Goal: Check status

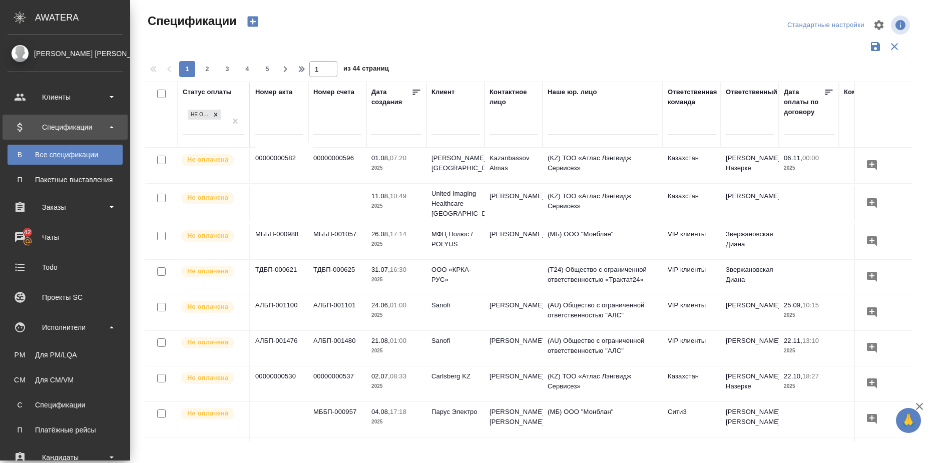
scroll to position [0, 173]
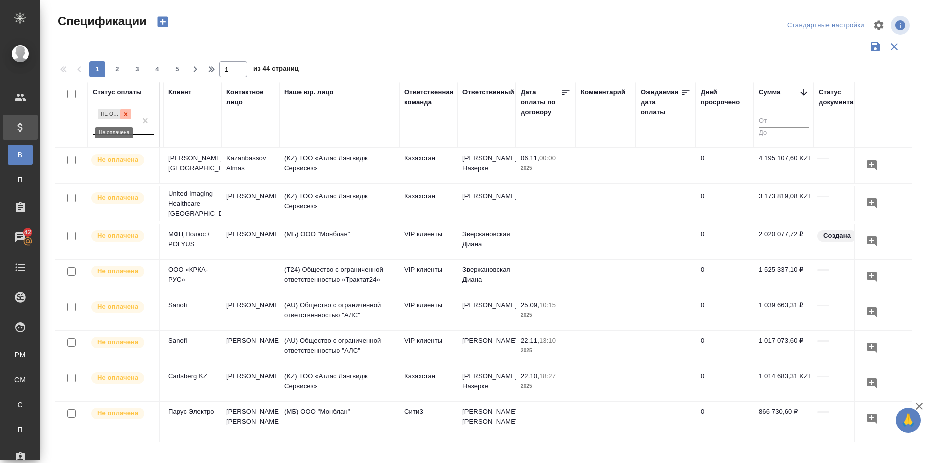
click at [127, 113] on icon at bounding box center [125, 114] width 7 height 7
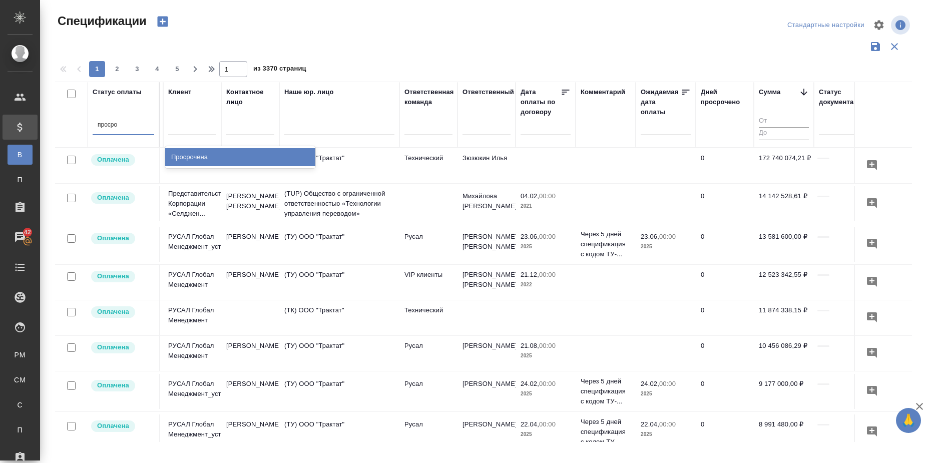
type input "просроч"
click at [218, 155] on div "Просрочена" at bounding box center [240, 157] width 150 height 18
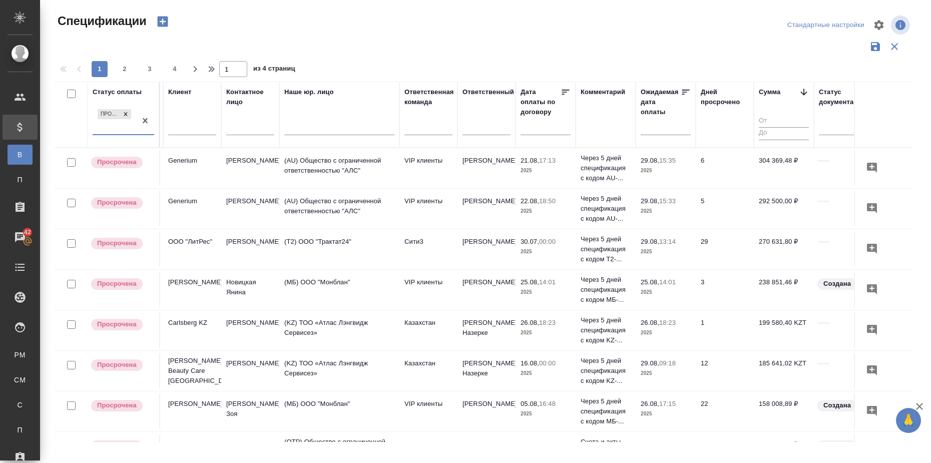
click at [535, 8] on div "Спецификации Стандартные настройки 1 2 3 4 1 из 4 страниц Статус оплаты option …" at bounding box center [488, 223] width 876 height 447
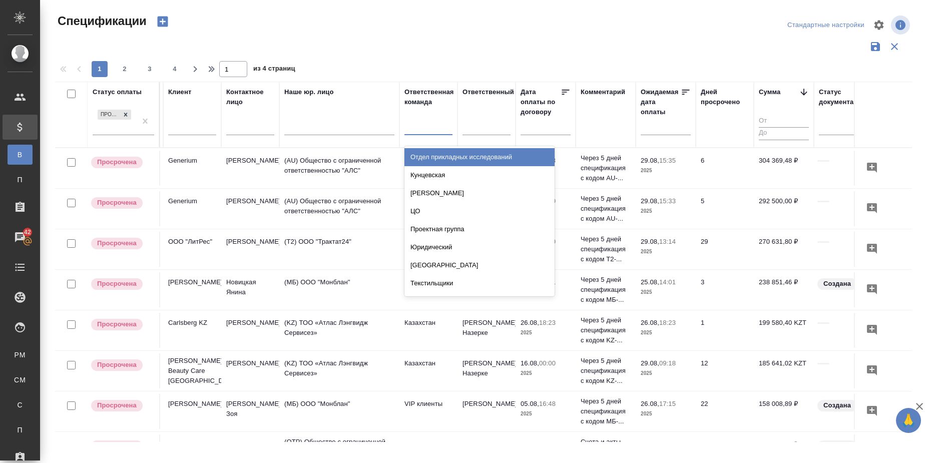
click at [437, 128] on div at bounding box center [428, 125] width 48 height 15
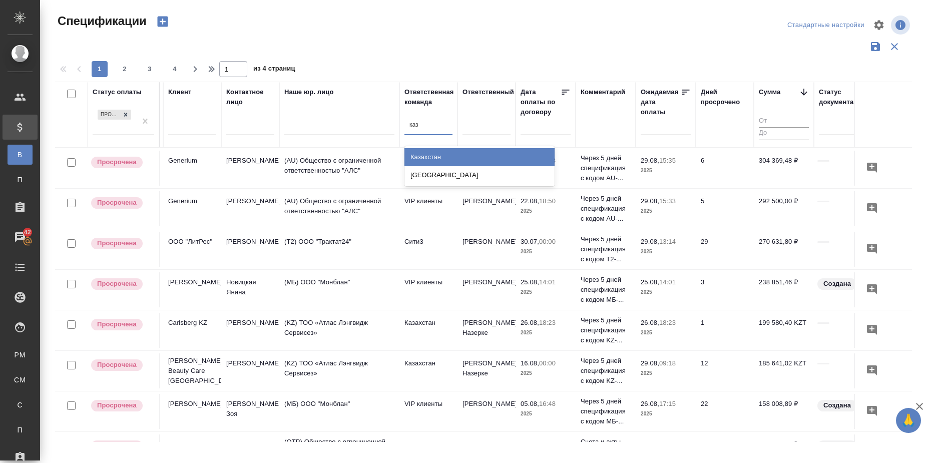
type input "каза"
click at [474, 160] on div "Казахстан" at bounding box center [479, 157] width 150 height 18
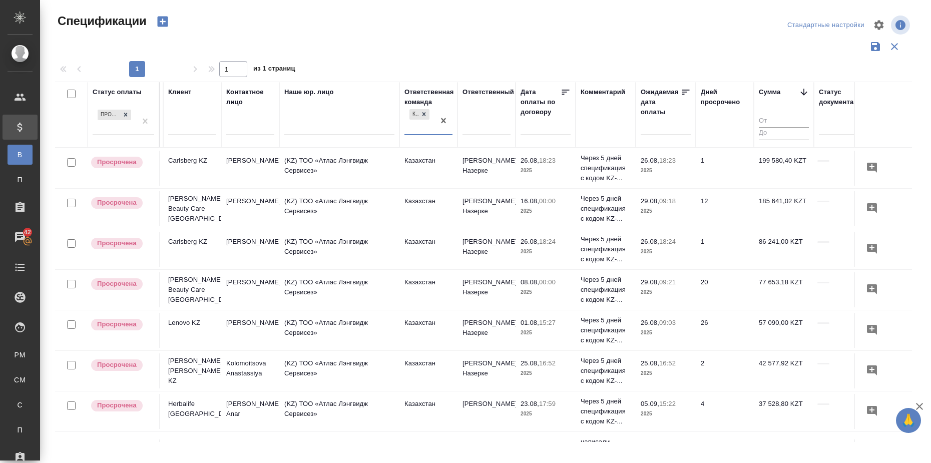
click at [670, 128] on input "text" at bounding box center [669, 127] width 44 height 14
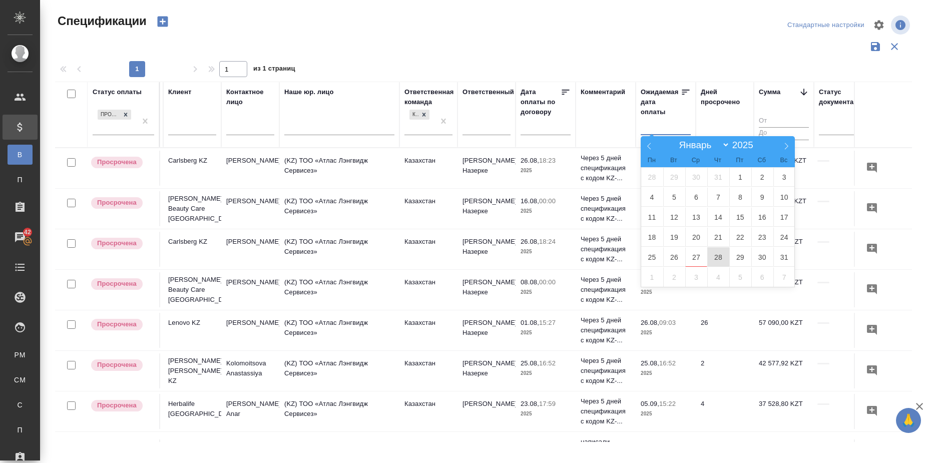
click at [718, 255] on span "28" at bounding box center [718, 257] width 22 height 20
type div "[DATE]T21:00:00.000Z"
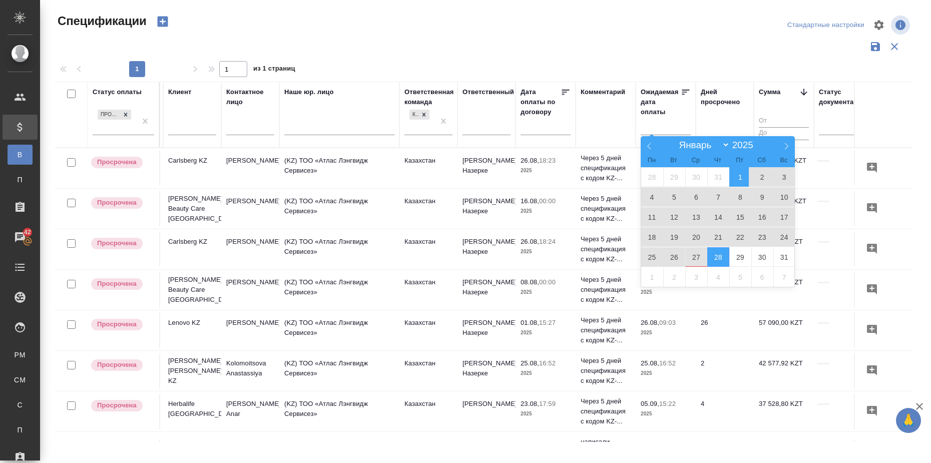
click at [744, 179] on span "1" at bounding box center [740, 177] width 22 height 20
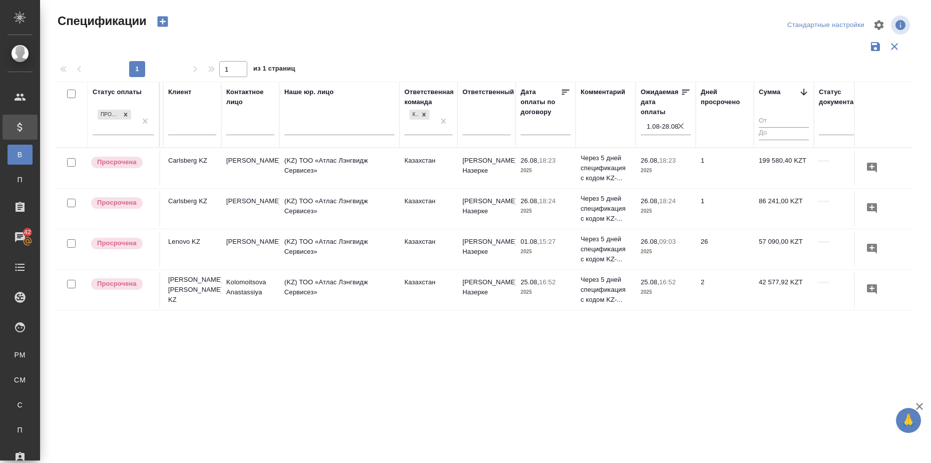
click at [681, 127] on icon "button" at bounding box center [681, 126] width 6 height 6
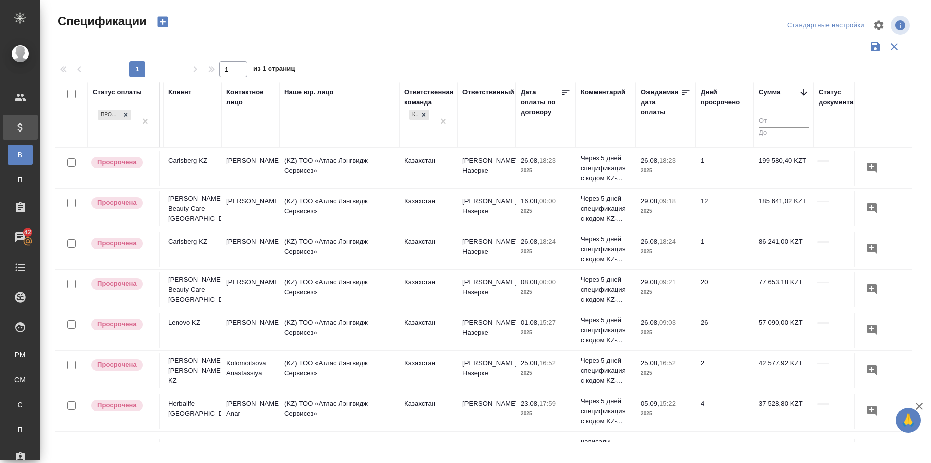
click at [682, 93] on icon at bounding box center [686, 92] width 10 height 10
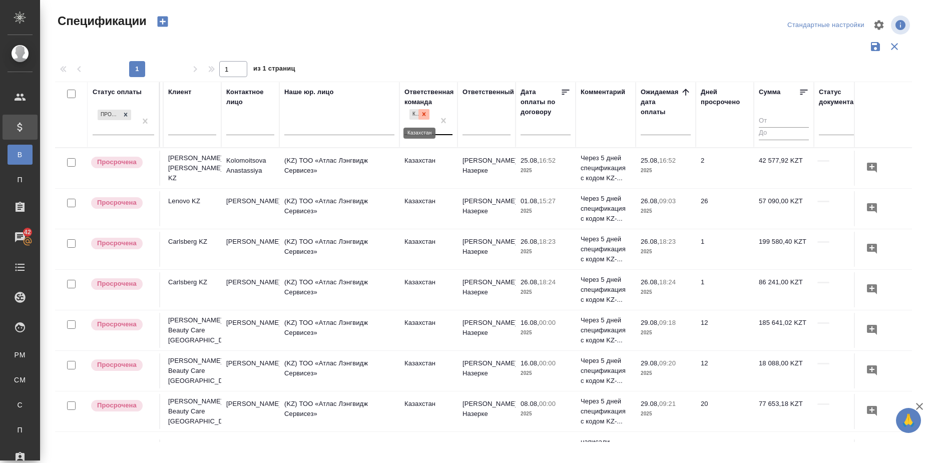
click at [427, 116] on icon at bounding box center [423, 114] width 7 height 7
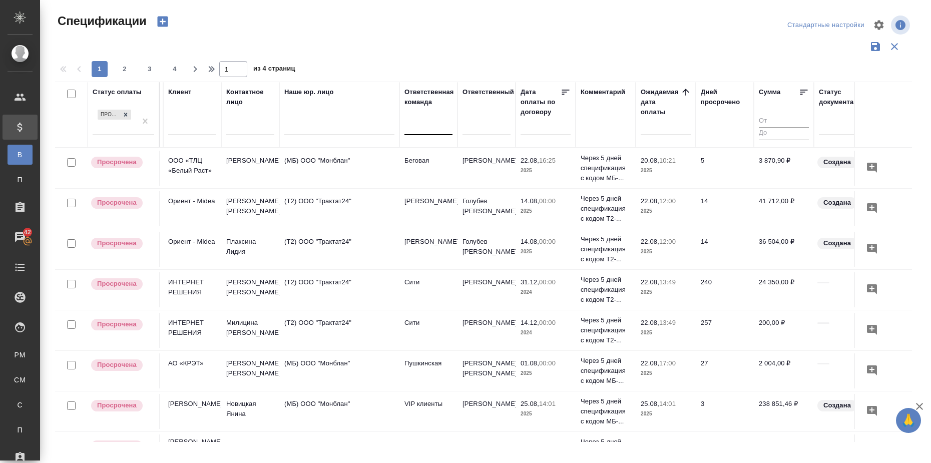
click at [804, 94] on icon at bounding box center [804, 92] width 10 height 10
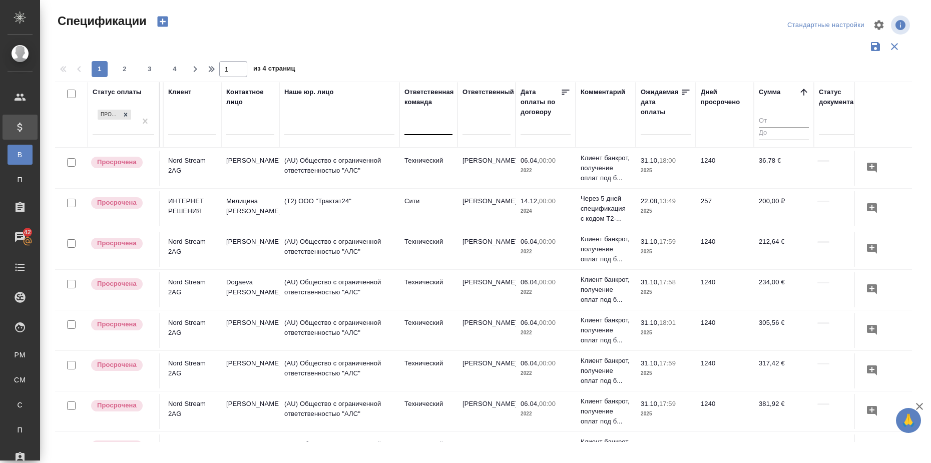
click at [686, 93] on icon at bounding box center [686, 92] width 10 height 10
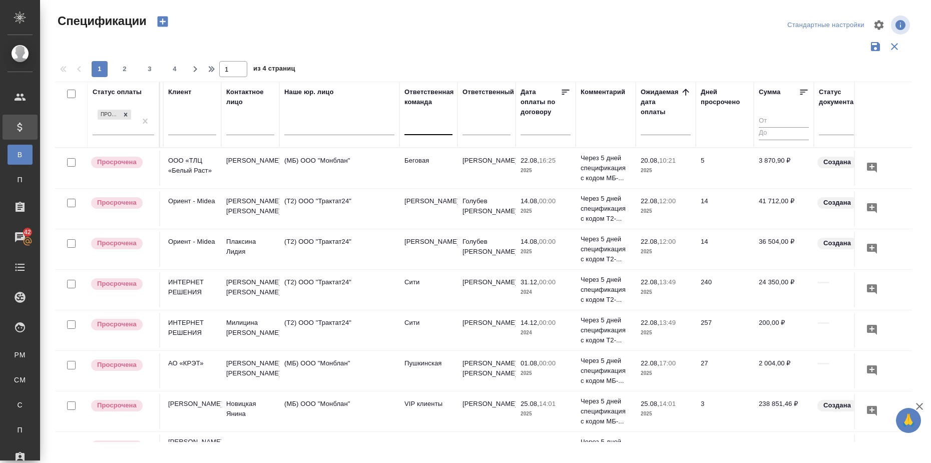
click at [801, 91] on icon at bounding box center [804, 92] width 10 height 10
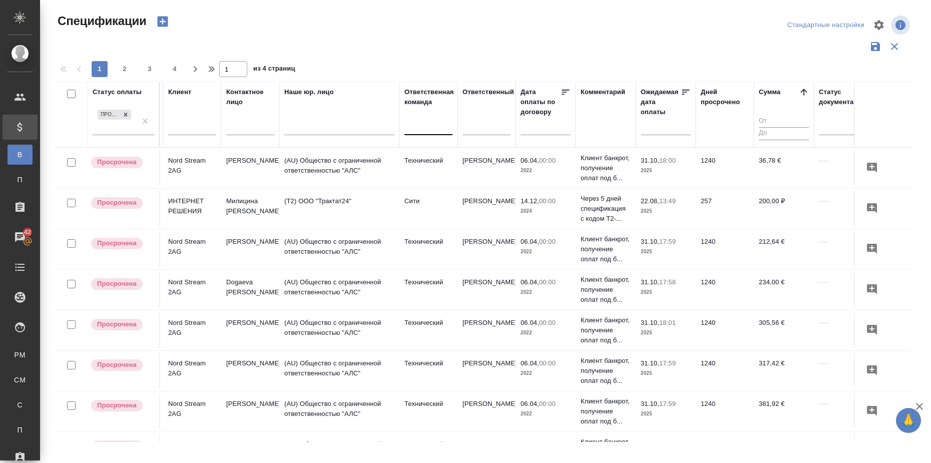
click at [801, 91] on icon at bounding box center [804, 92] width 10 height 10
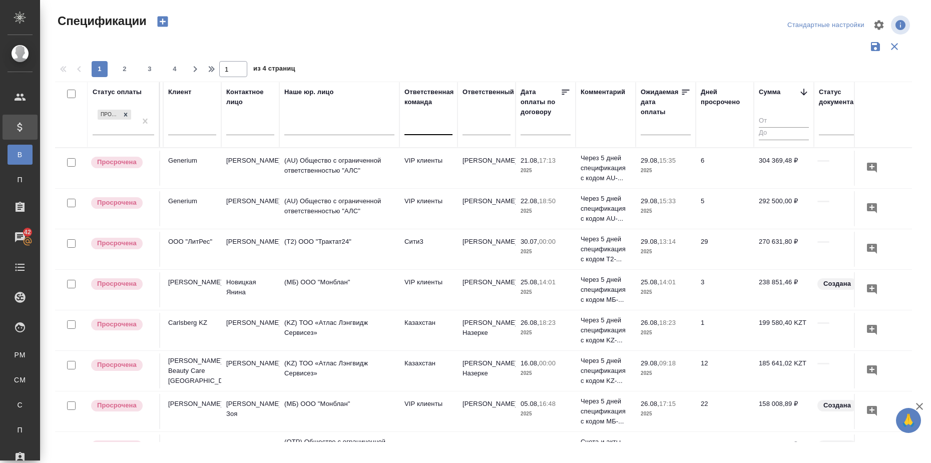
click at [684, 90] on icon at bounding box center [686, 92] width 8 height 5
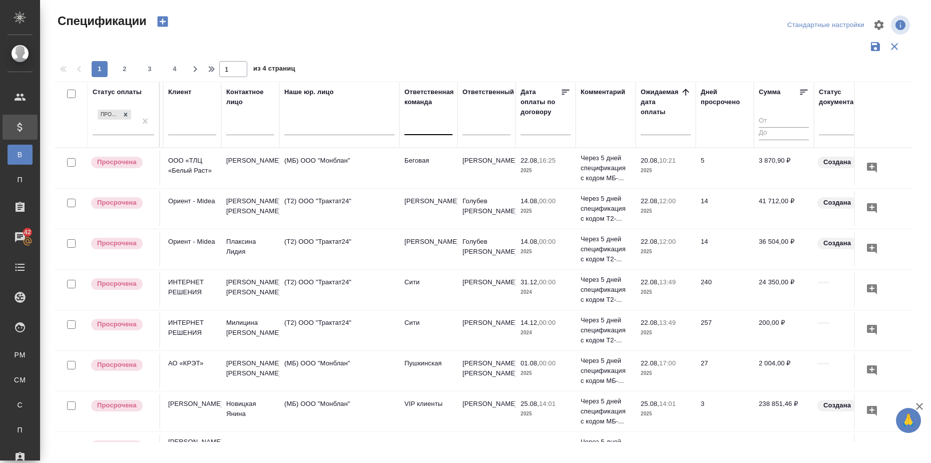
click at [803, 96] on icon at bounding box center [804, 92] width 10 height 10
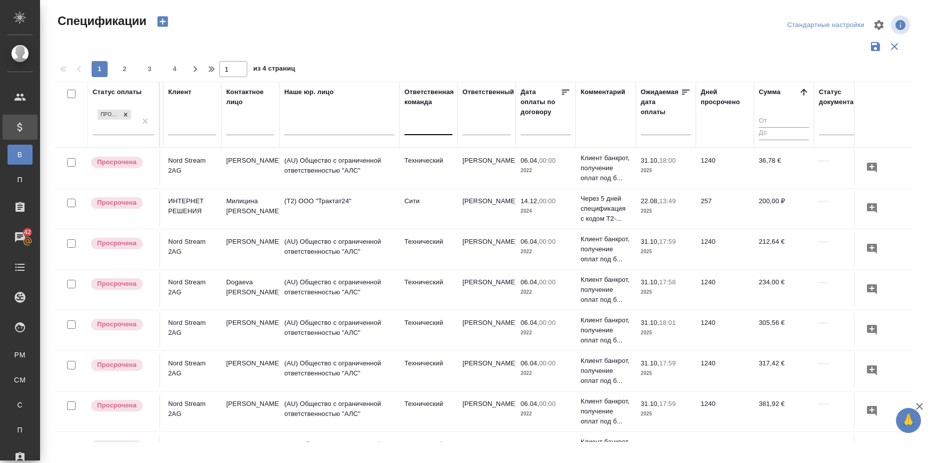
click at [805, 88] on icon at bounding box center [804, 92] width 10 height 10
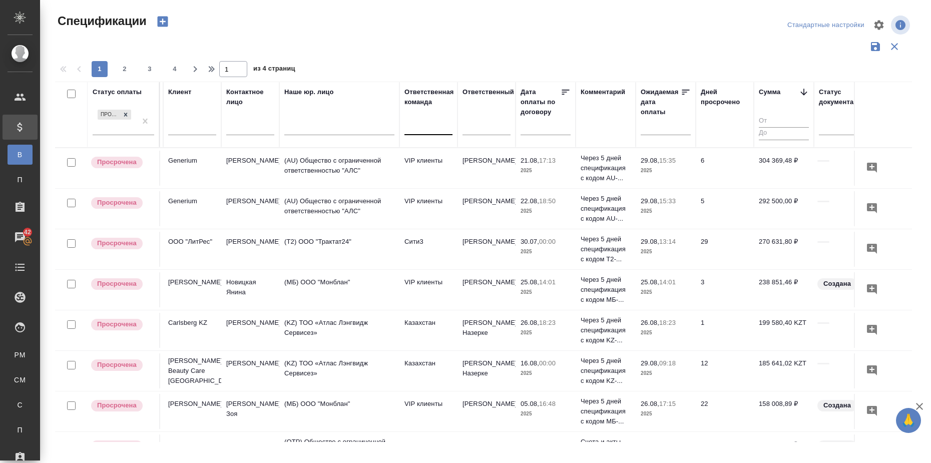
click at [660, 128] on input "text" at bounding box center [669, 127] width 44 height 14
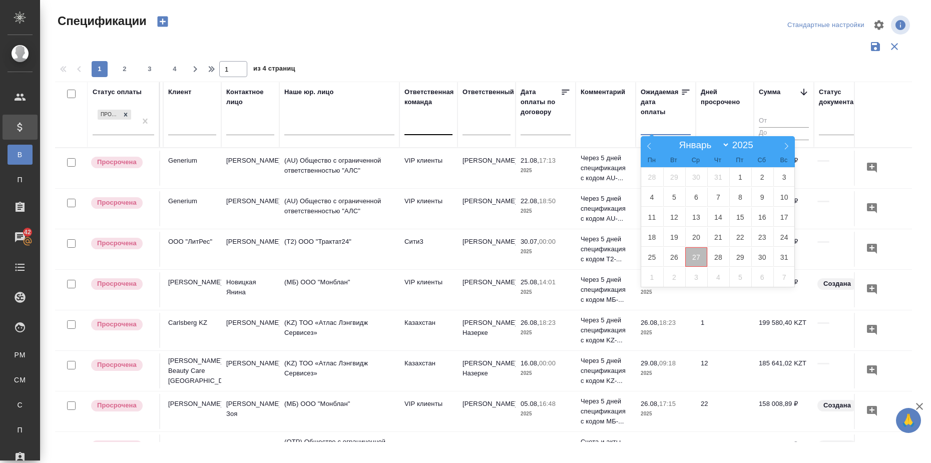
click at [701, 255] on span "27" at bounding box center [696, 257] width 22 height 20
type div "[DATE]T21:00:00.000Z"
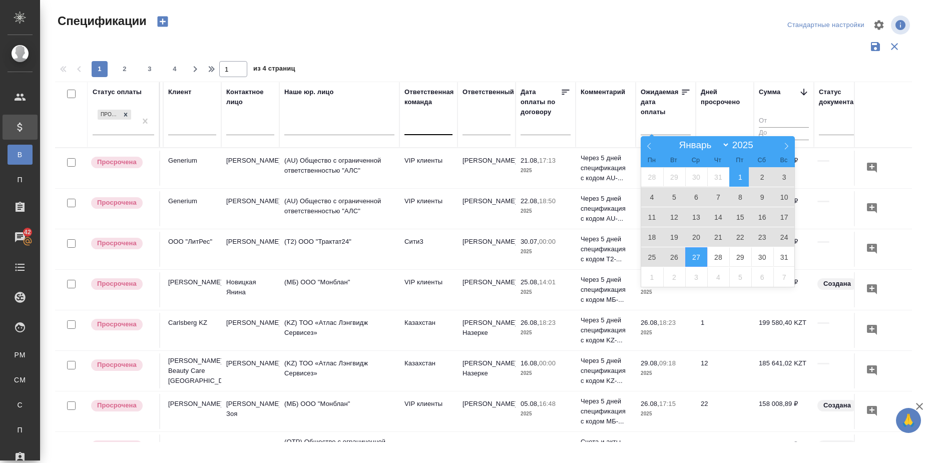
click at [737, 179] on span "1" at bounding box center [740, 177] width 22 height 20
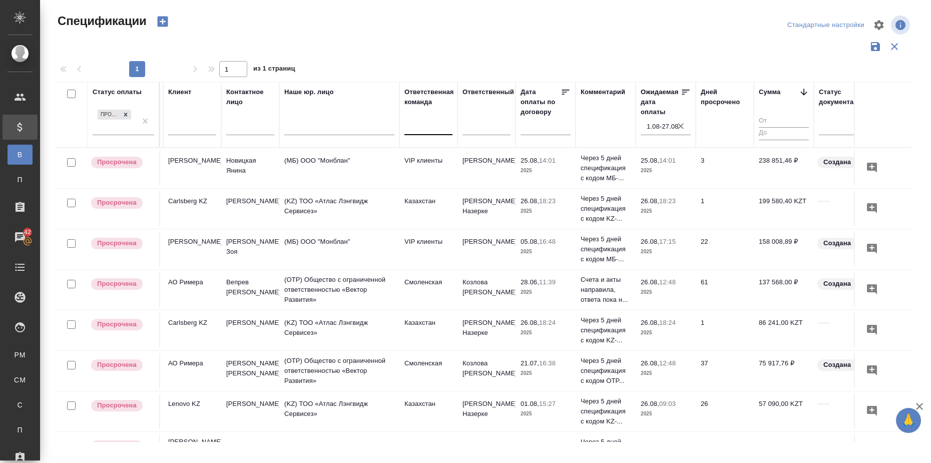
click at [682, 126] on icon "button" at bounding box center [681, 126] width 10 height 10
select select "7"
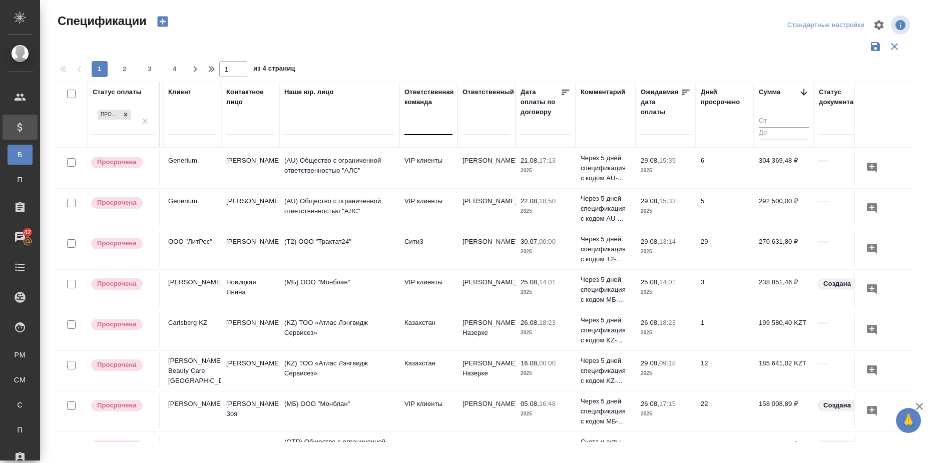
click at [672, 128] on input "text" at bounding box center [669, 127] width 44 height 14
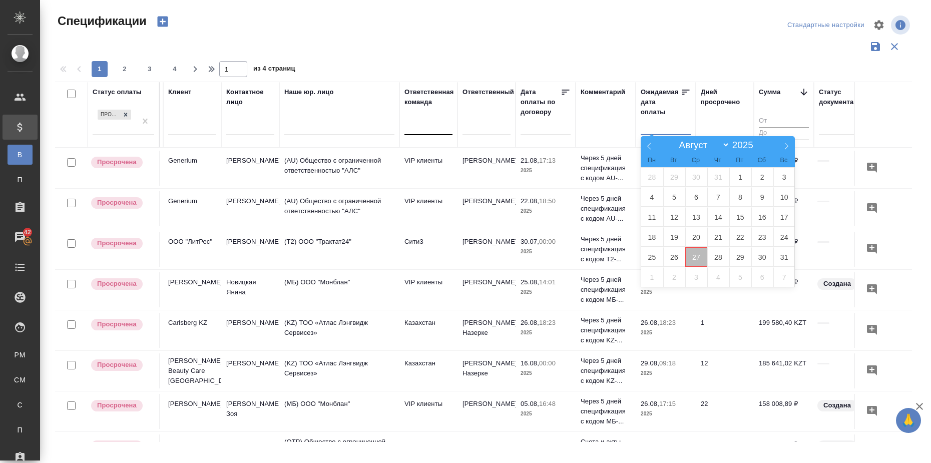
click at [701, 261] on span "27" at bounding box center [696, 257] width 22 height 20
type div "[DATE]T21:00:00.000Z"
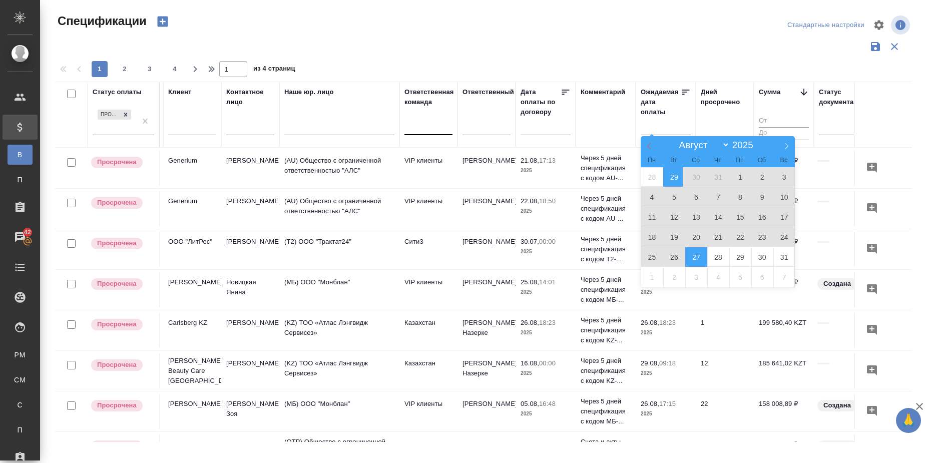
click at [648, 146] on icon at bounding box center [649, 146] width 4 height 7
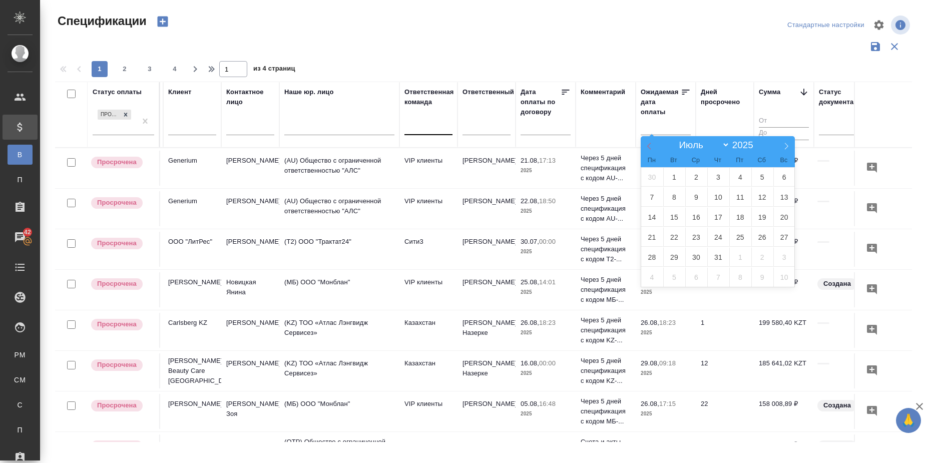
click at [648, 146] on icon at bounding box center [649, 146] width 4 height 7
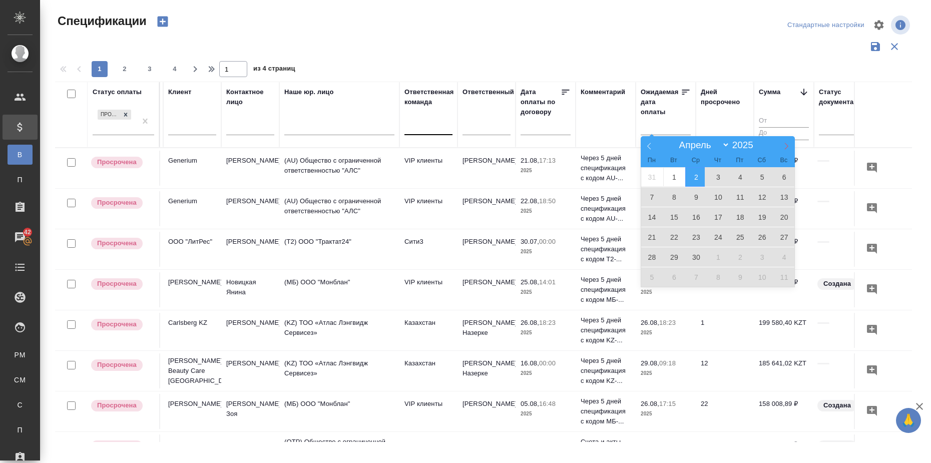
click at [787, 147] on icon at bounding box center [786, 146] width 7 height 7
select select "4"
click at [712, 180] on span "1" at bounding box center [718, 177] width 22 height 20
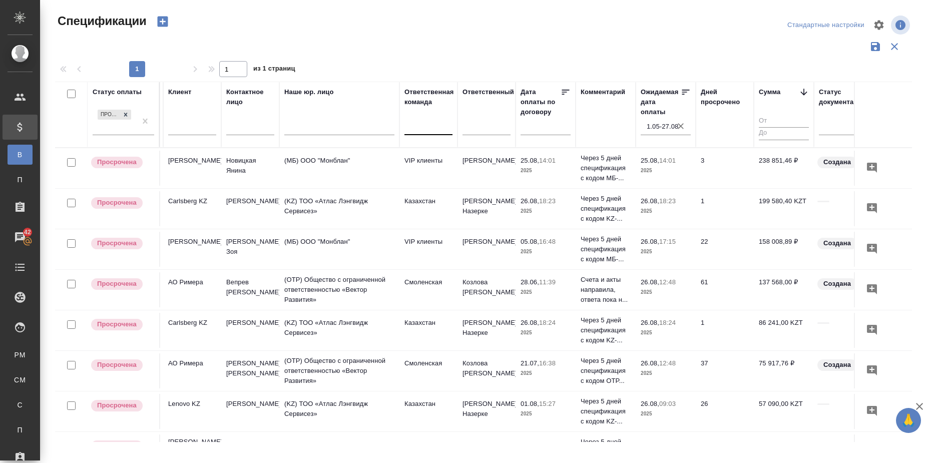
click at [686, 91] on icon at bounding box center [686, 92] width 10 height 10
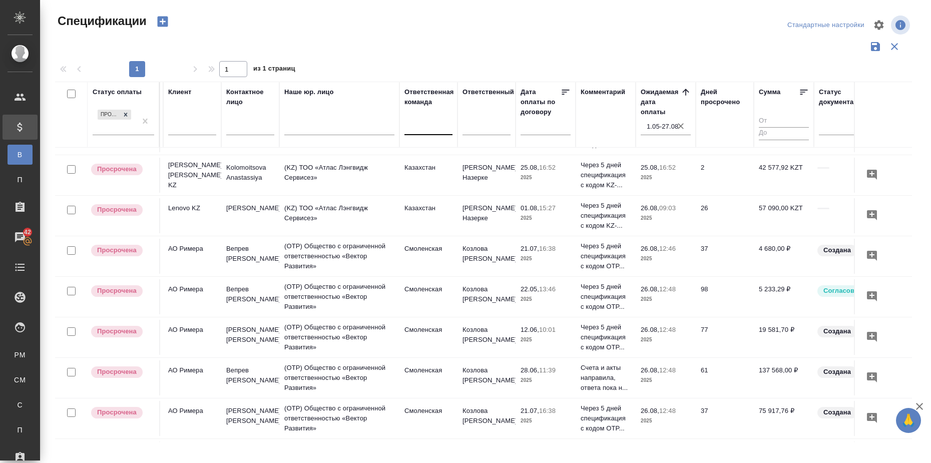
scroll to position [278, 173]
